Goal: Task Accomplishment & Management: Manage account settings

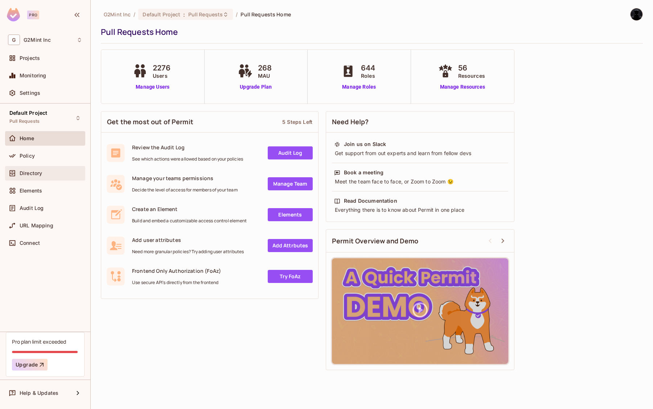
click at [38, 171] on span "Directory" at bounding box center [31, 173] width 23 height 6
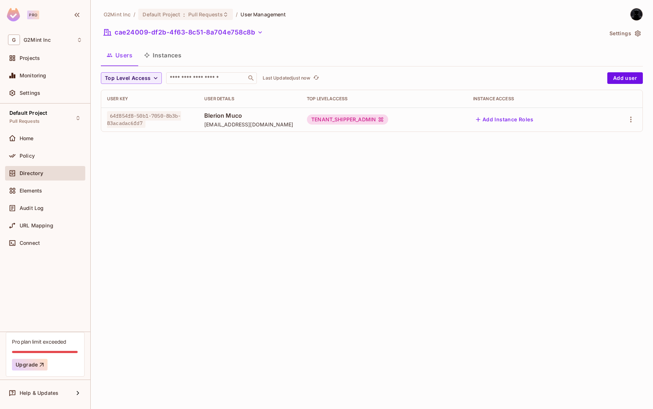
click at [621, 36] on button "Settings" at bounding box center [625, 34] width 36 height 12
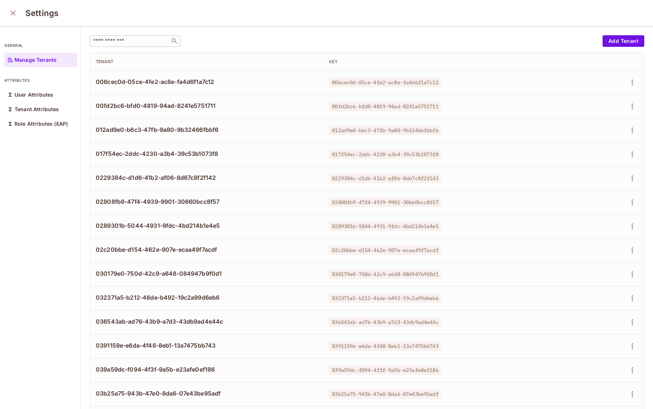
click at [140, 38] on input "text" at bounding box center [130, 40] width 76 height 7
paste input "**********"
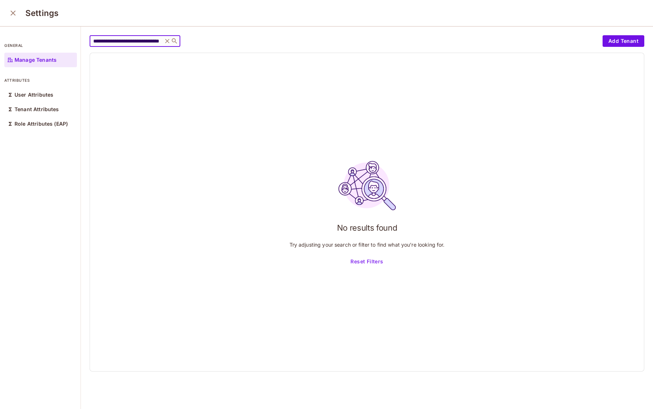
click at [142, 39] on input "**********" at bounding box center [126, 40] width 69 height 7
paste input "text"
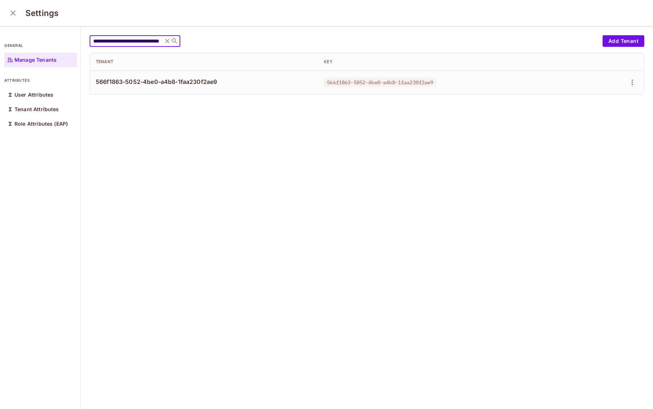
type input "**********"
click at [180, 83] on span "566f1863-5052-4be0-a4b8-1faa230f2ae9" at bounding box center [204, 82] width 217 height 8
click at [628, 81] on icon "button" at bounding box center [632, 82] width 9 height 9
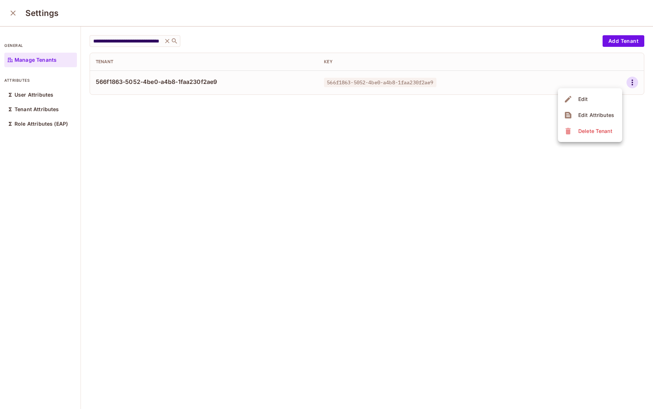
click at [593, 98] on li "Edit" at bounding box center [590, 99] width 64 height 16
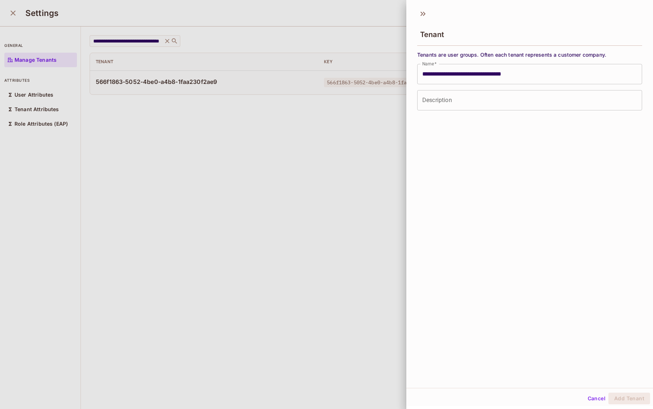
click at [321, 155] on div at bounding box center [326, 204] width 653 height 409
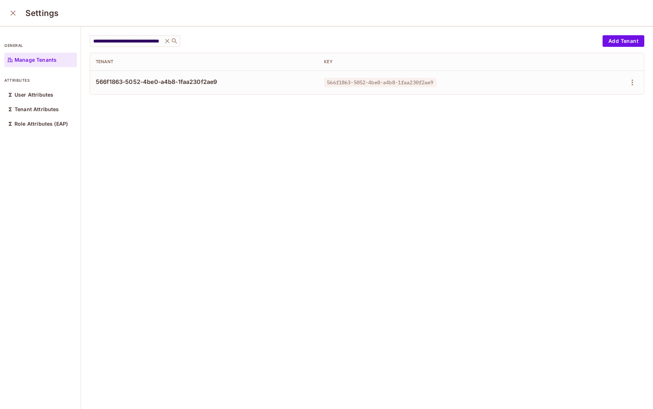
click at [628, 83] on td at bounding box center [596, 82] width 98 height 24
click at [628, 83] on icon "button" at bounding box center [632, 82] width 9 height 9
click at [599, 114] on div "Edit Attributes" at bounding box center [597, 114] width 36 height 7
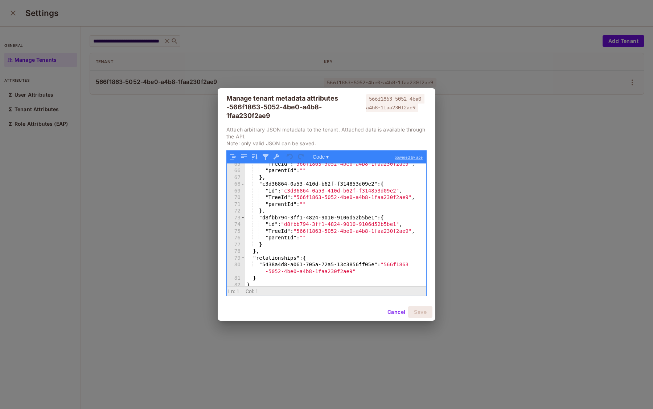
scroll to position [434, 0]
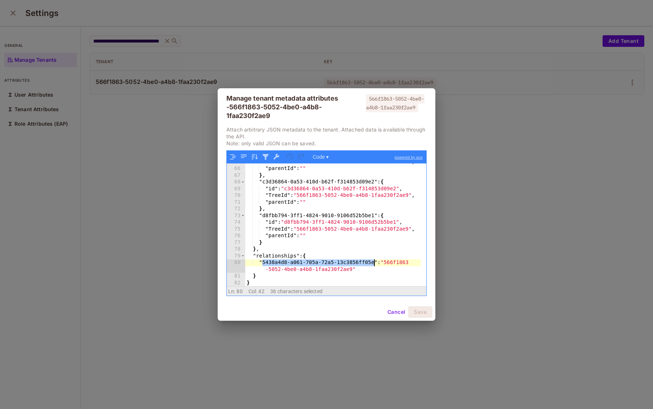
drag, startPoint x: 262, startPoint y: 261, endPoint x: 373, endPoint y: 262, distance: 110.7
click at [373, 262] on div ""TreeId" : "566f1863-5052-4be0-a4b8-1faa230f2ae9" , "parentId" : "" } , "c3d368…" at bounding box center [333, 227] width 176 height 136
click at [351, 252] on div ""TreeId" : "566f1863-5052-4be0-a4b8-1faa230f2ae9" , "parentId" : "" } , "c3d368…" at bounding box center [333, 227] width 176 height 136
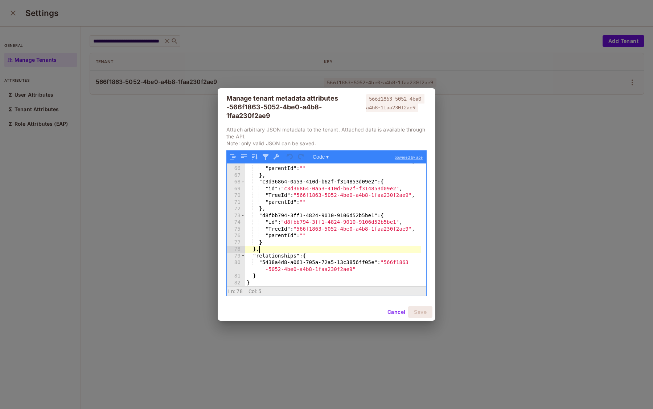
click at [111, 143] on div "Manage tenant metadata attributes - 566f1863-5052-4be0-a4b8-1faa230f2ae9 566f18…" at bounding box center [326, 204] width 653 height 409
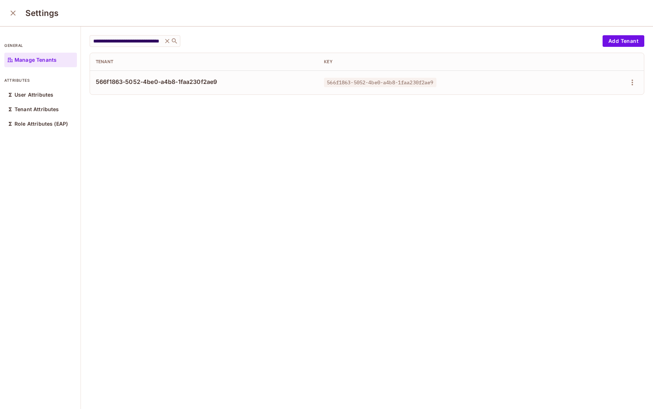
click at [13, 13] on icon "close" at bounding box center [13, 13] width 5 height 5
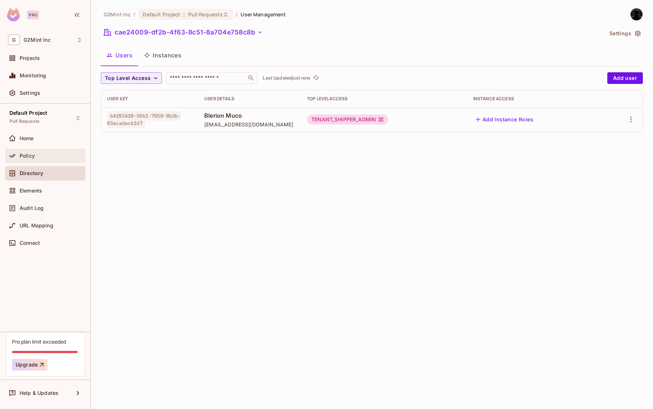
click at [24, 155] on span "Policy" at bounding box center [27, 156] width 15 height 6
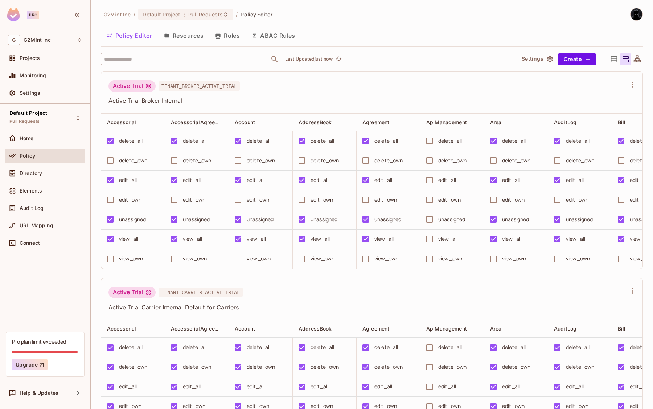
click at [187, 60] on input "text" at bounding box center [185, 59] width 166 height 13
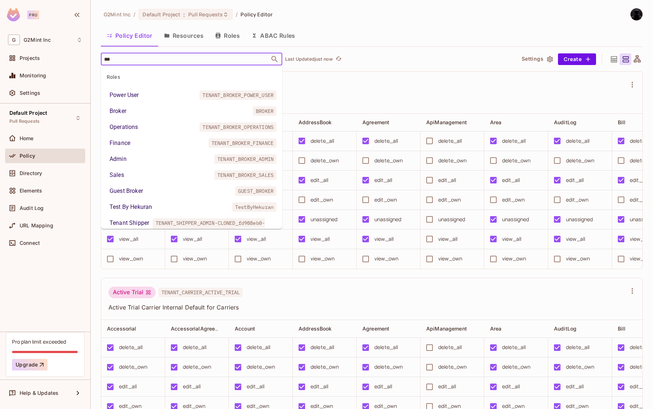
type input "****"
click at [133, 108] on li "Broker BROKER" at bounding box center [191, 111] width 181 height 13
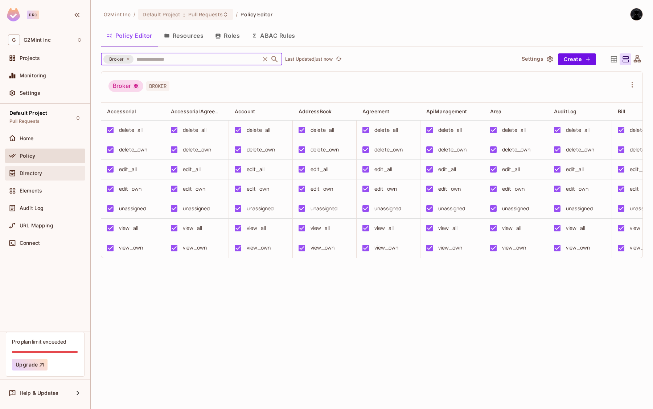
click at [34, 172] on span "Directory" at bounding box center [31, 173] width 23 height 6
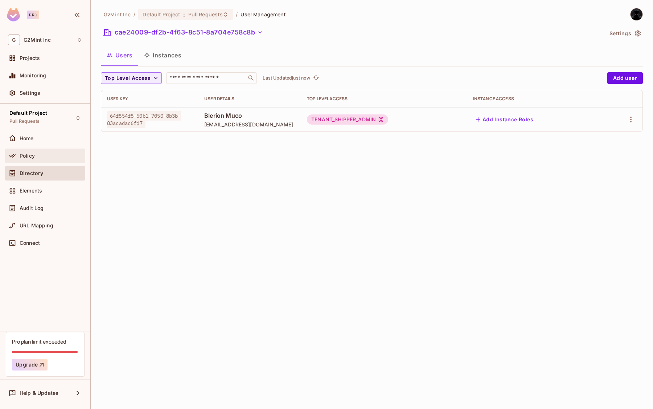
click at [40, 155] on div "Policy" at bounding box center [51, 156] width 63 height 6
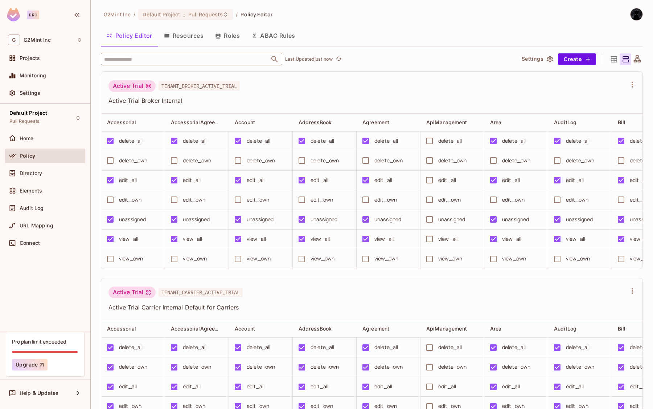
click at [186, 64] on input "text" at bounding box center [185, 59] width 166 height 13
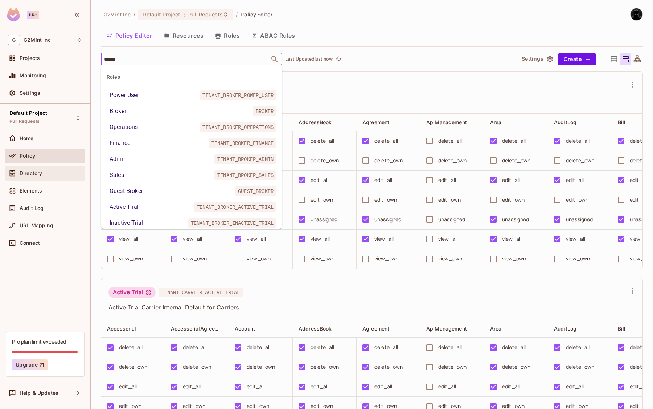
type input "******"
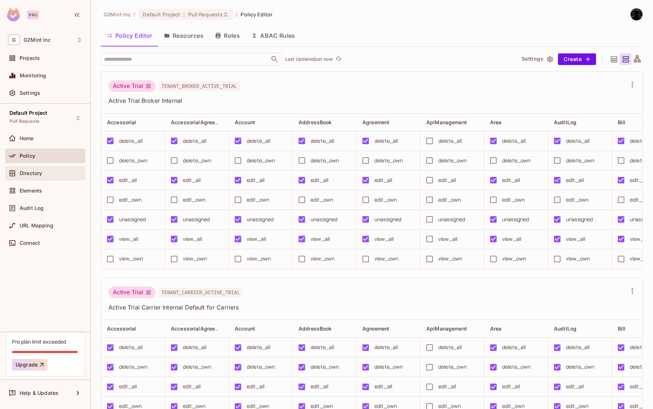
click at [40, 174] on span "Directory" at bounding box center [31, 173] width 23 height 6
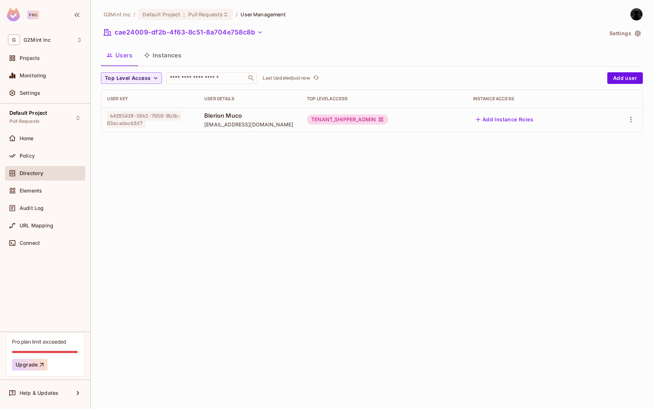
click at [342, 122] on div "TENANT_SHIPPER_ADMIN" at bounding box center [347, 119] width 81 height 10
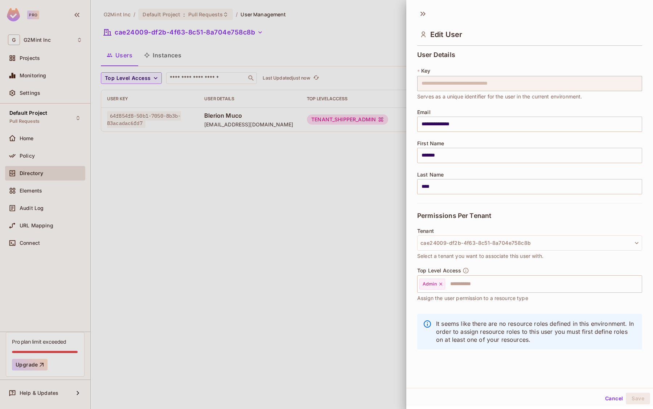
click at [343, 159] on div at bounding box center [326, 204] width 653 height 409
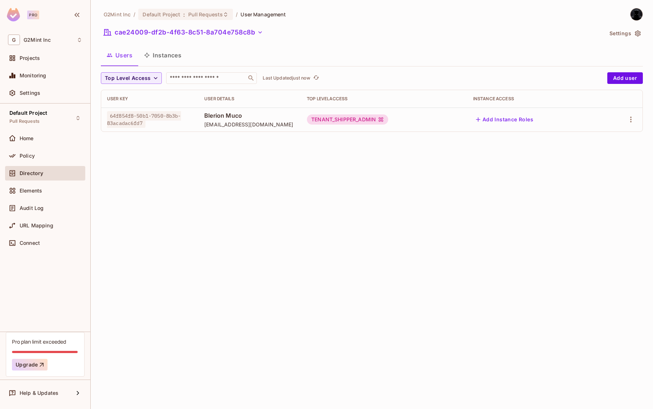
click at [636, 13] on img at bounding box center [637, 14] width 12 height 12
drag, startPoint x: 207, startPoint y: 116, endPoint x: 251, endPoint y: 123, distance: 44.9
click at [251, 123] on div at bounding box center [326, 204] width 653 height 409
drag, startPoint x: 251, startPoint y: 123, endPoint x: 198, endPoint y: 112, distance: 53.7
click at [198, 112] on tr "64f854f8-50b1-7050-8b3b-83acadac6fd7 Blerion Muco [EMAIL_ADDRESS][DOMAIN_NAME] …" at bounding box center [372, 119] width 542 height 24
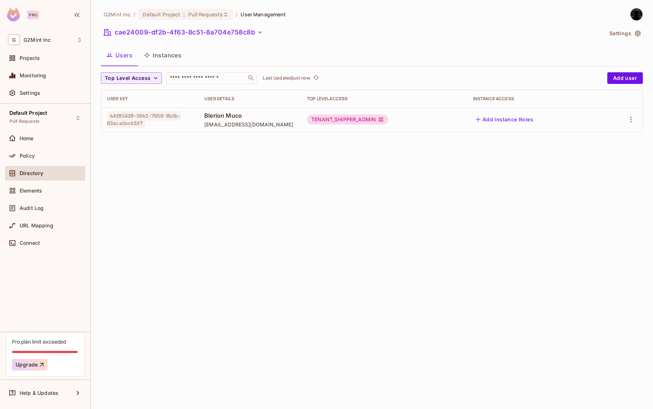
click at [349, 34] on div "cae24009-df2b-4f63-8c51-8a704e758c8b" at bounding box center [352, 33] width 502 height 14
click at [226, 33] on button "cae24009-df2b-4f63-8c51-8a704e758c8b" at bounding box center [183, 32] width 165 height 12
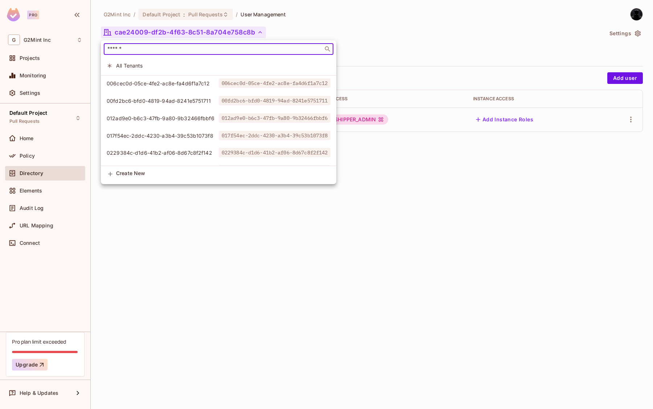
click at [146, 48] on input "text" at bounding box center [213, 48] width 215 height 7
paste input "**********"
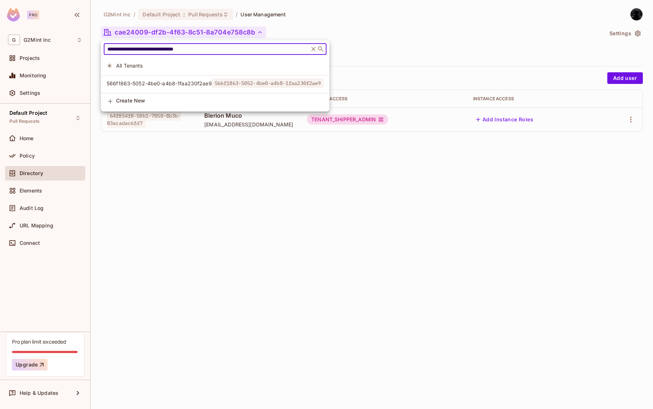
type input "**********"
click at [161, 80] on span "566f1863-5052-4be0-a4b8-1faa230f2ae9" at bounding box center [159, 83] width 105 height 7
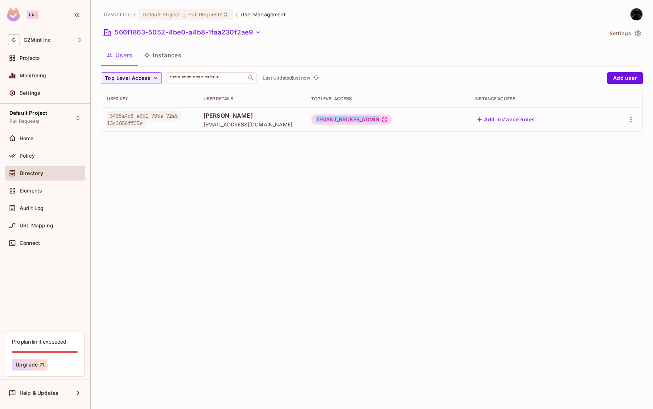
drag, startPoint x: 312, startPoint y: 119, endPoint x: 376, endPoint y: 119, distance: 64.6
click at [376, 119] on div "TENANT_BROKER_ADMIN" at bounding box center [351, 119] width 81 height 10
copy div "TENANT_BROKER_ADMIN"
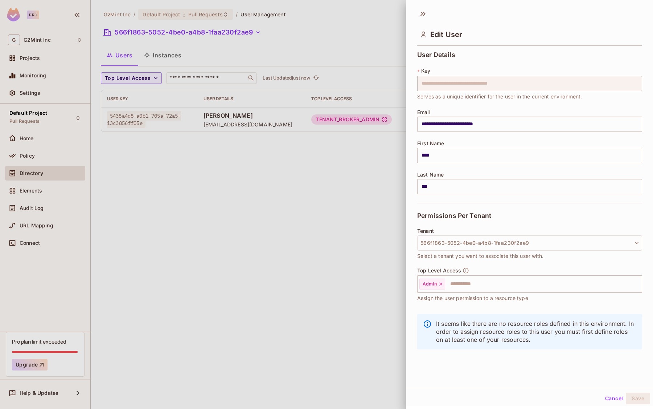
click at [370, 52] on div at bounding box center [326, 204] width 653 height 409
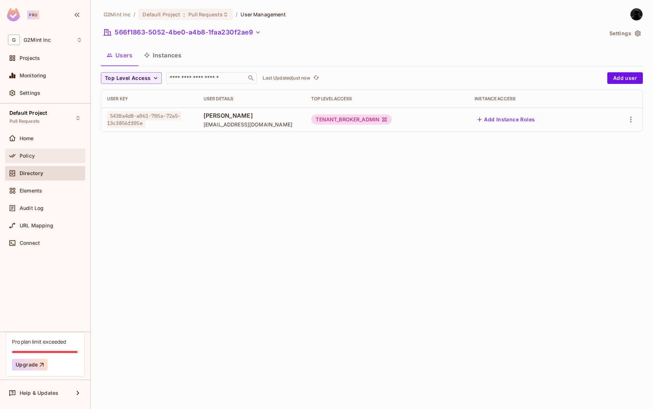
click at [36, 157] on div "Policy" at bounding box center [51, 156] width 63 height 6
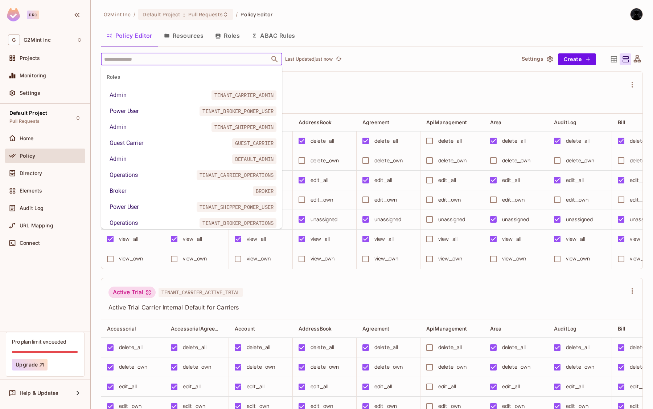
click at [159, 57] on input "text" at bounding box center [185, 59] width 166 height 13
paste input "**********"
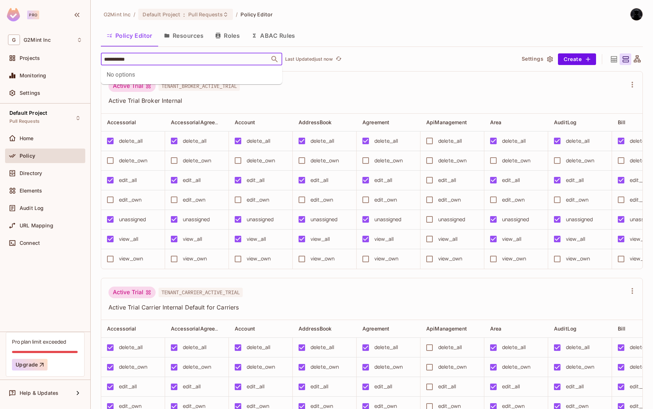
type input "**********"
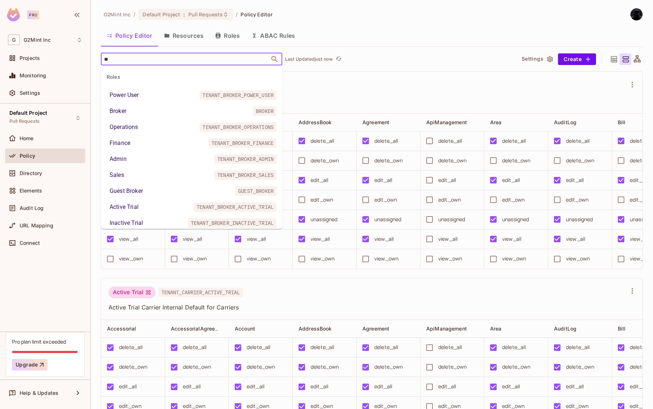
type input "*"
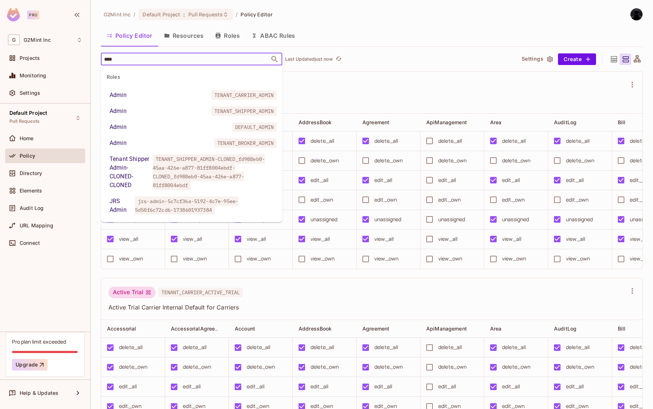
type input "*****"
click at [182, 139] on li "Admin TENANT_BROKER_ADMIN" at bounding box center [191, 142] width 181 height 13
